Goal: Obtain resource: Obtain resource

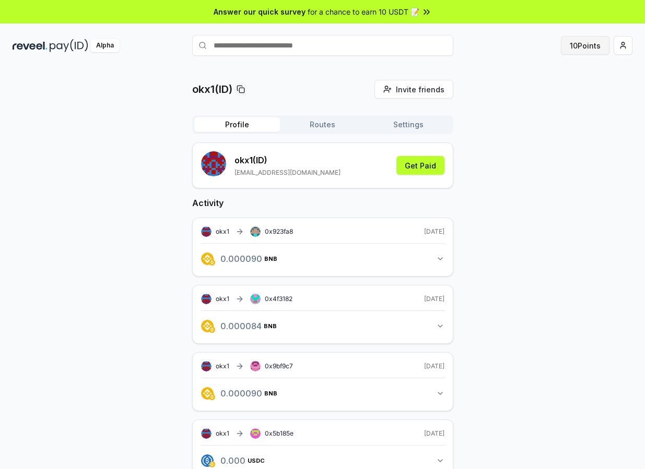
click at [585, 48] on button "10 Points" at bounding box center [585, 45] width 49 height 19
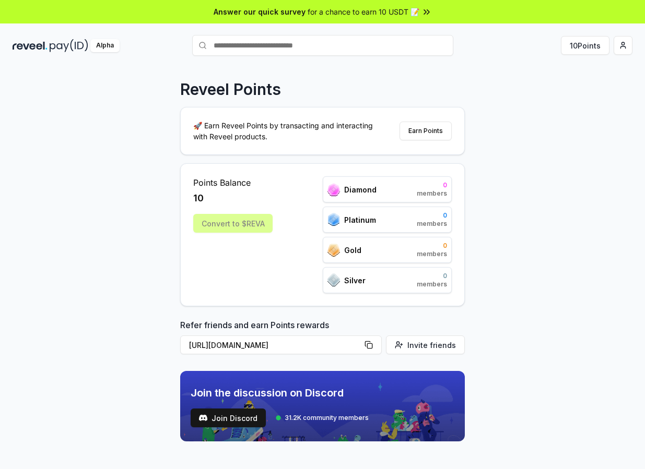
click at [241, 222] on div "Convert to $REVA" at bounding box center [232, 223] width 79 height 19
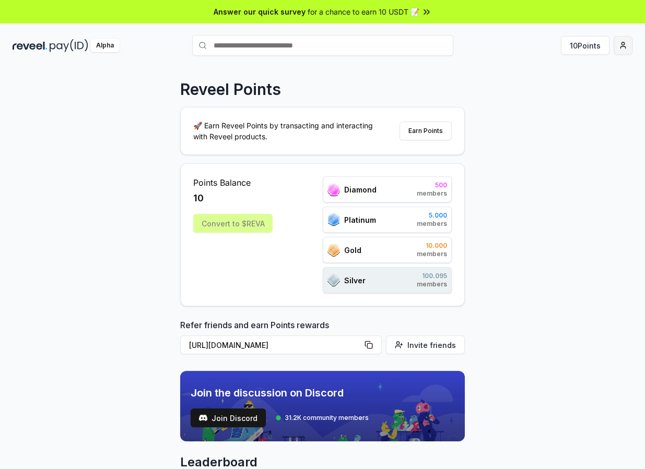
click at [620, 49] on html "Answer our quick survey for a chance to earn 10 USDT 📝 Alpha 10 Points Reveel P…" at bounding box center [322, 234] width 645 height 469
click at [576, 107] on div "Connect Wallet" at bounding box center [574, 107] width 116 height 17
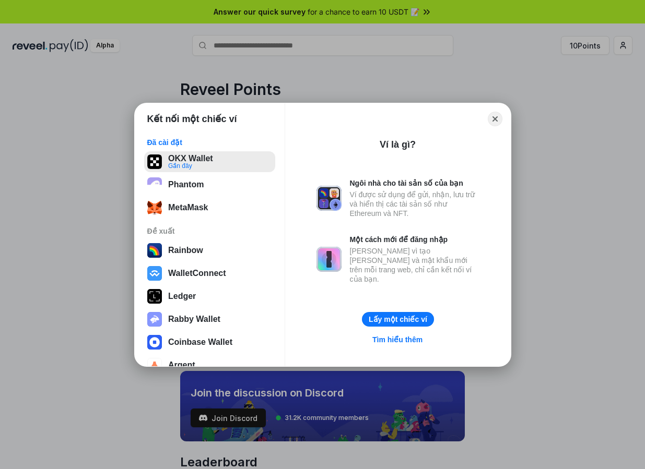
click at [212, 163] on button "OKX Wallet Gần đây" at bounding box center [209, 161] width 131 height 21
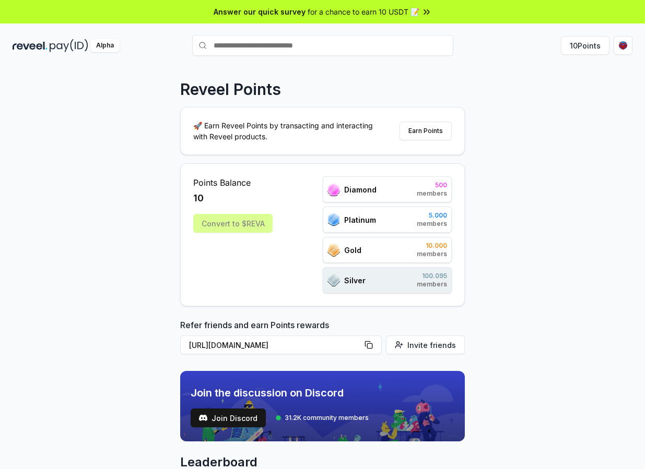
click at [250, 223] on div "Convert to $REVA" at bounding box center [232, 223] width 79 height 19
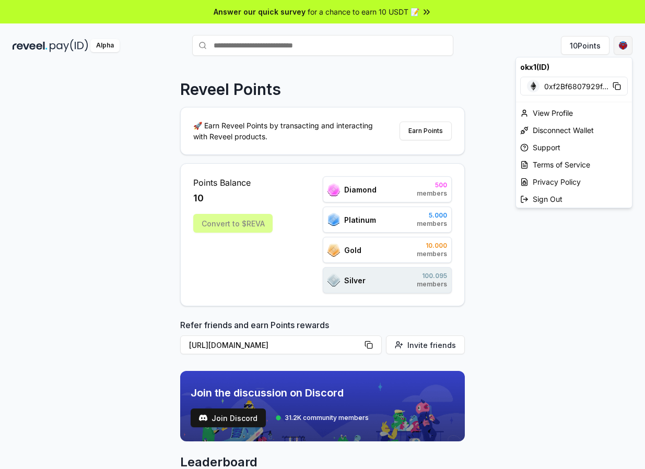
click at [627, 50] on html "Answer our quick survey for a chance to earn 10 USDT 📝 Alpha 10 Points Reveel P…" at bounding box center [322, 234] width 645 height 469
click at [103, 44] on html "Answer our quick survey for a chance to earn 10 USDT 📝 Alpha 10 Points Reveel P…" at bounding box center [322, 234] width 645 height 469
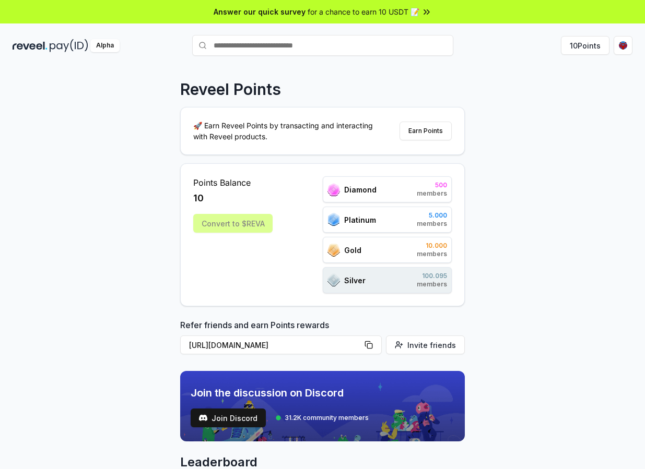
scroll to position [157, 0]
